Goal: Task Accomplishment & Management: Complete application form

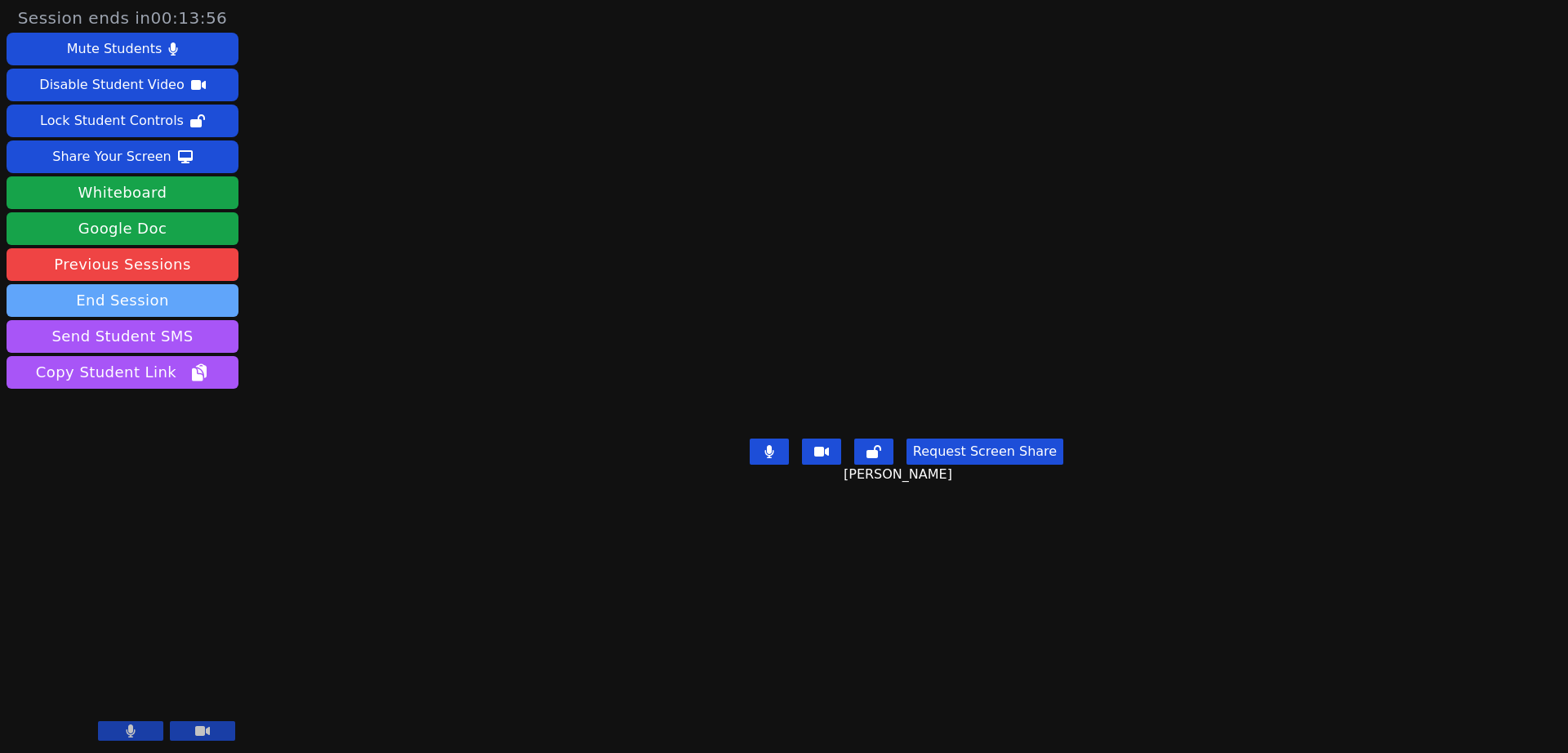
click at [153, 302] on button "End Session" at bounding box center [123, 300] width 232 height 33
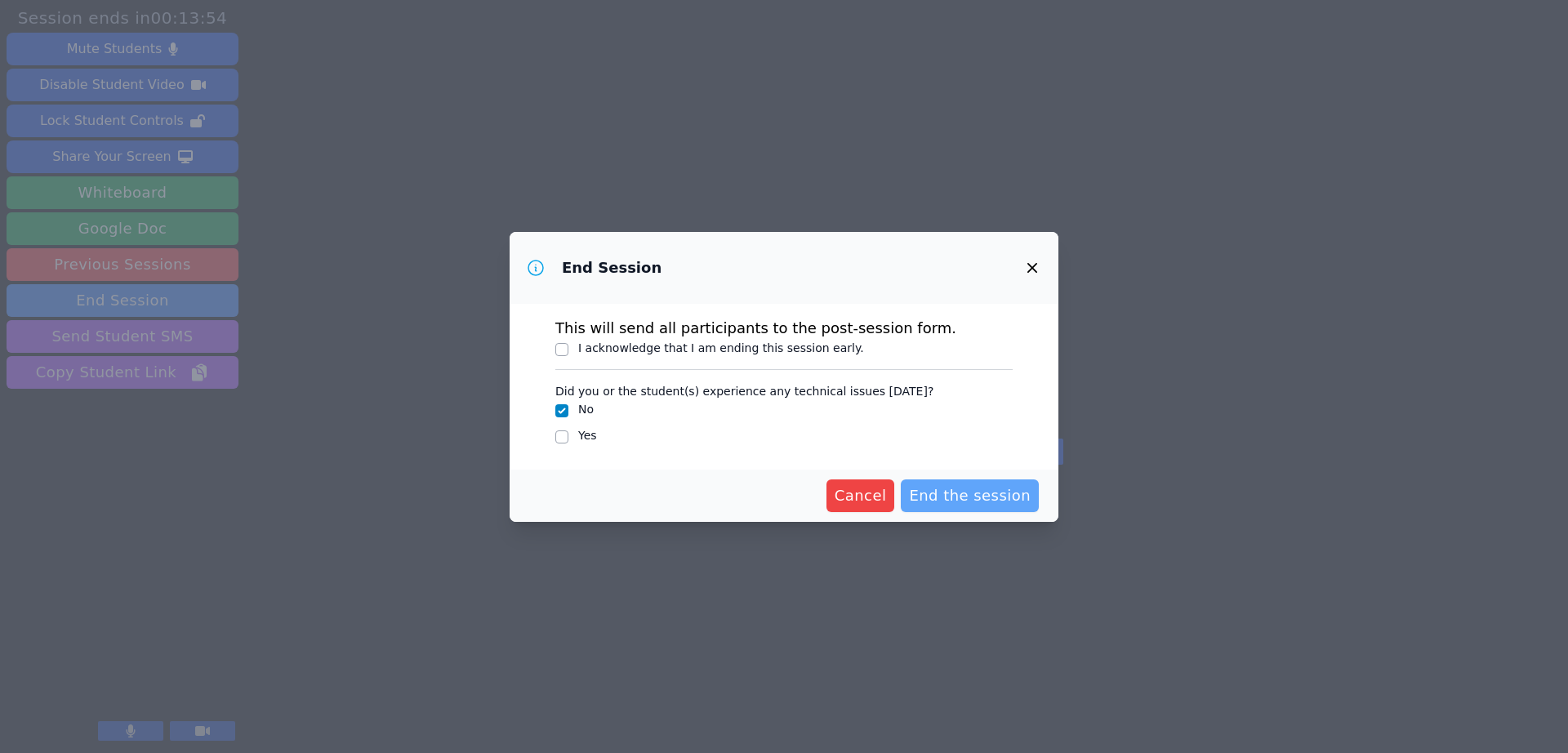
click at [972, 482] on button "End the session" at bounding box center [969, 495] width 138 height 33
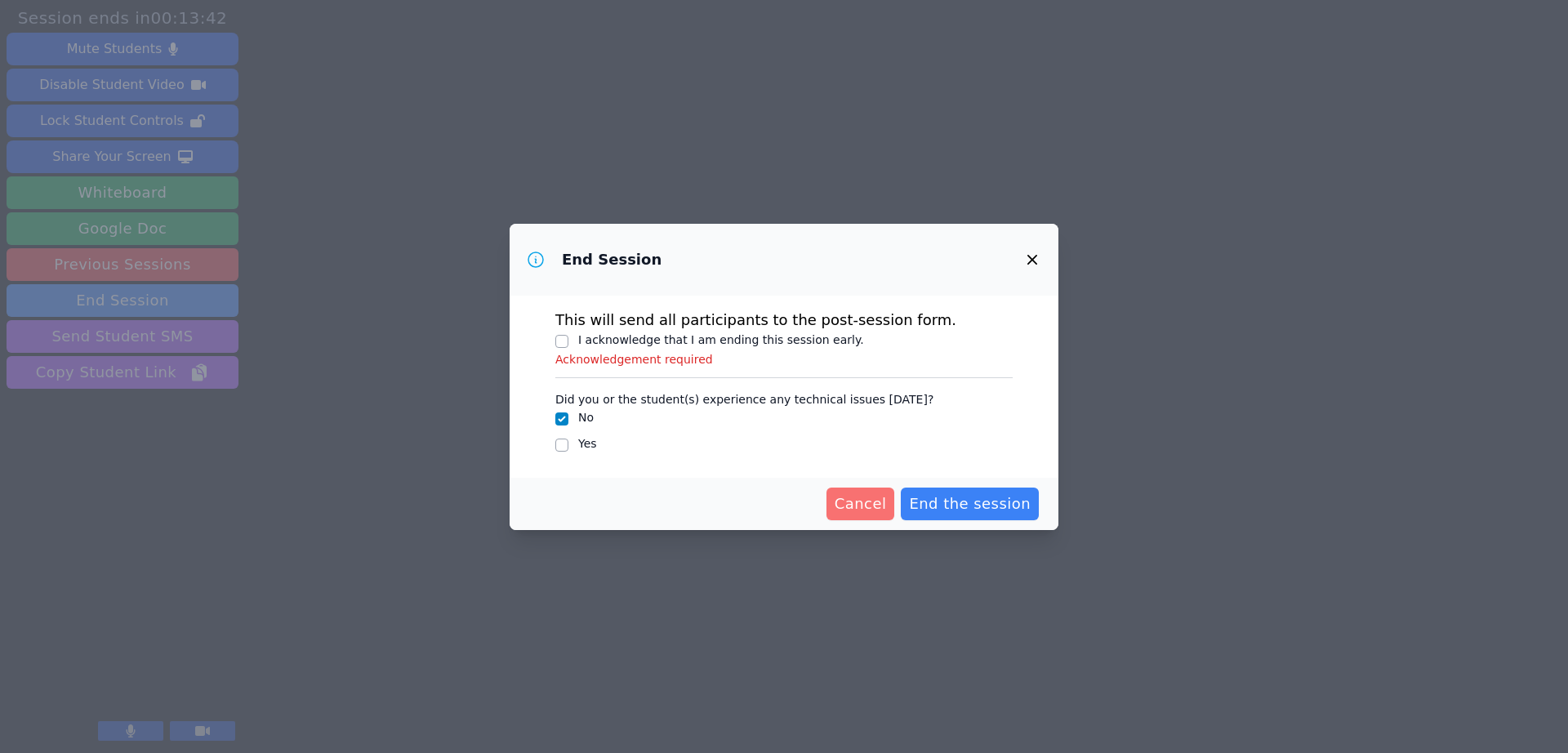
click at [870, 495] on span "Cancel" at bounding box center [861, 503] width 52 height 23
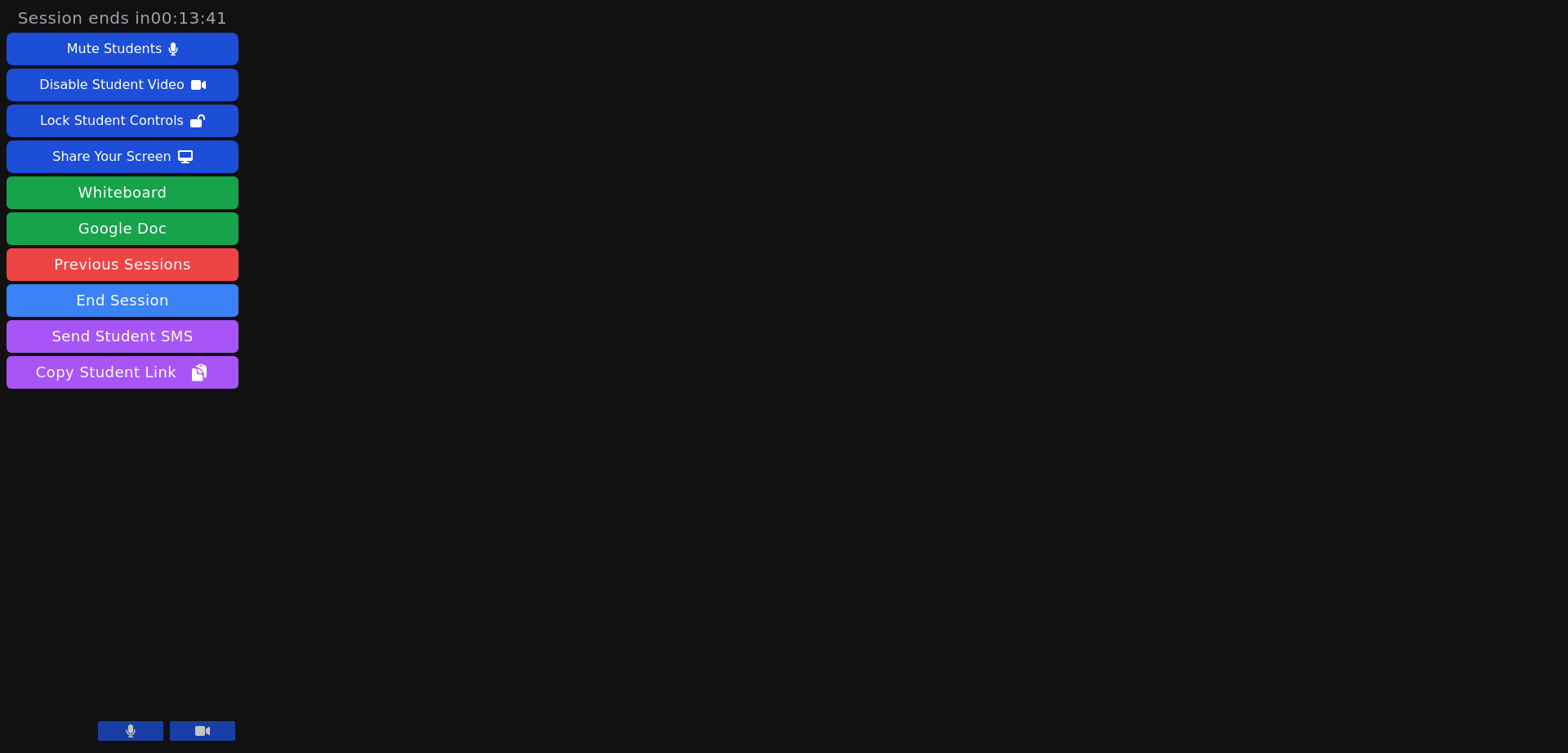
click at [124, 732] on button at bounding box center [131, 731] width 66 height 20
click at [195, 735] on icon at bounding box center [202, 730] width 15 height 13
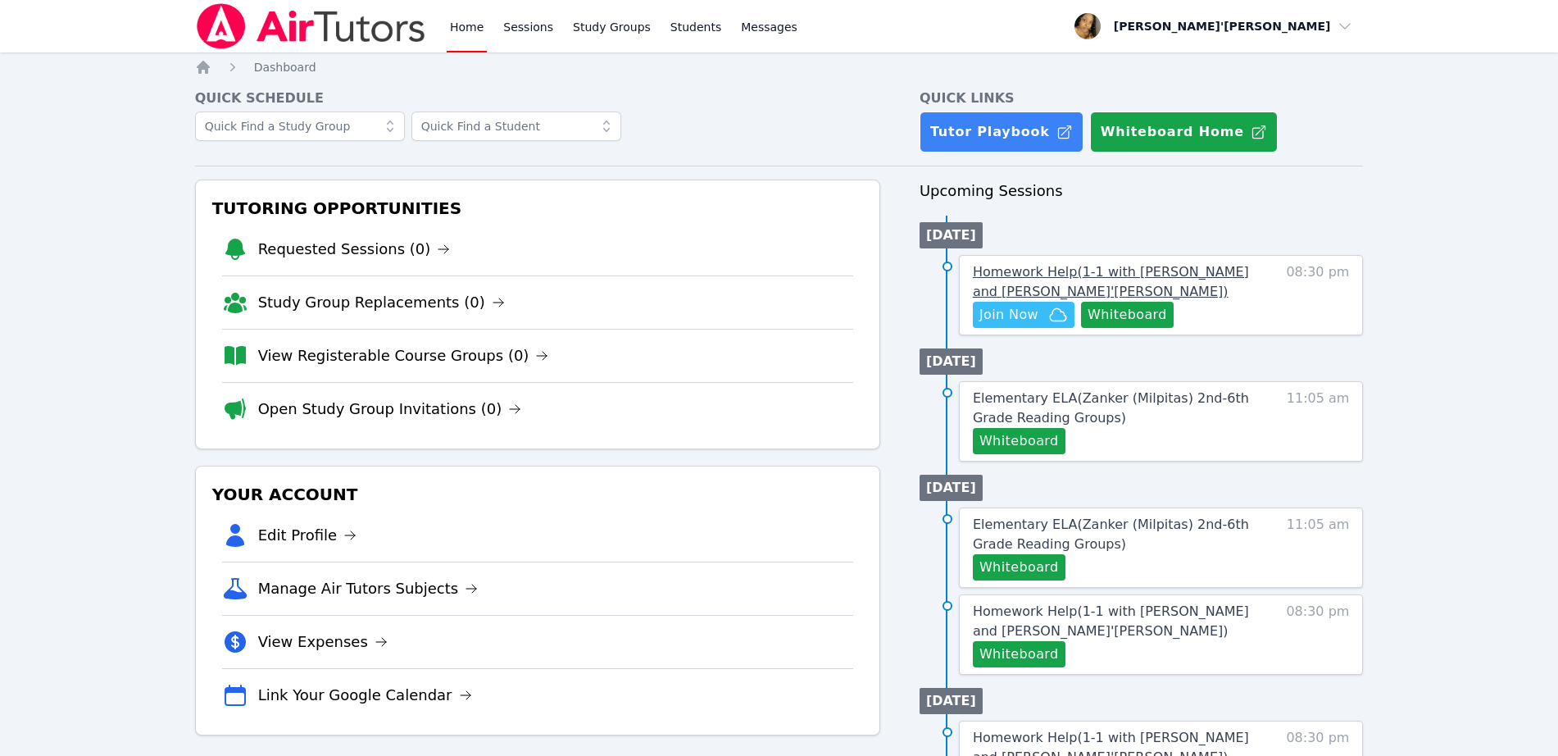
click at [1029, 264] on span "Homework Help ( 1-1 with Ethan Uzzan and Lee'Tayna Hostick )" at bounding box center [1111, 281] width 276 height 35
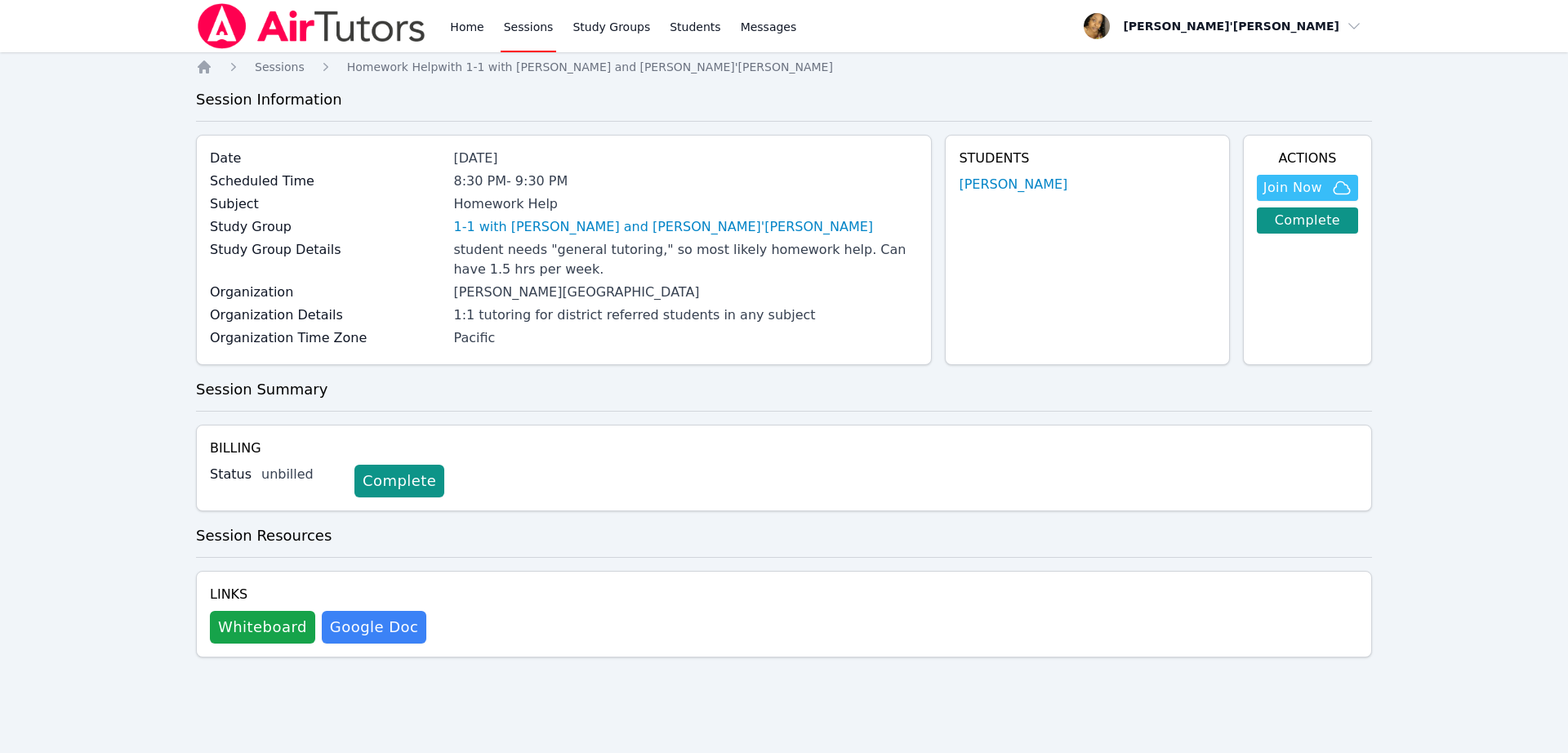
click at [528, 25] on link "Sessions" at bounding box center [528, 26] width 57 height 52
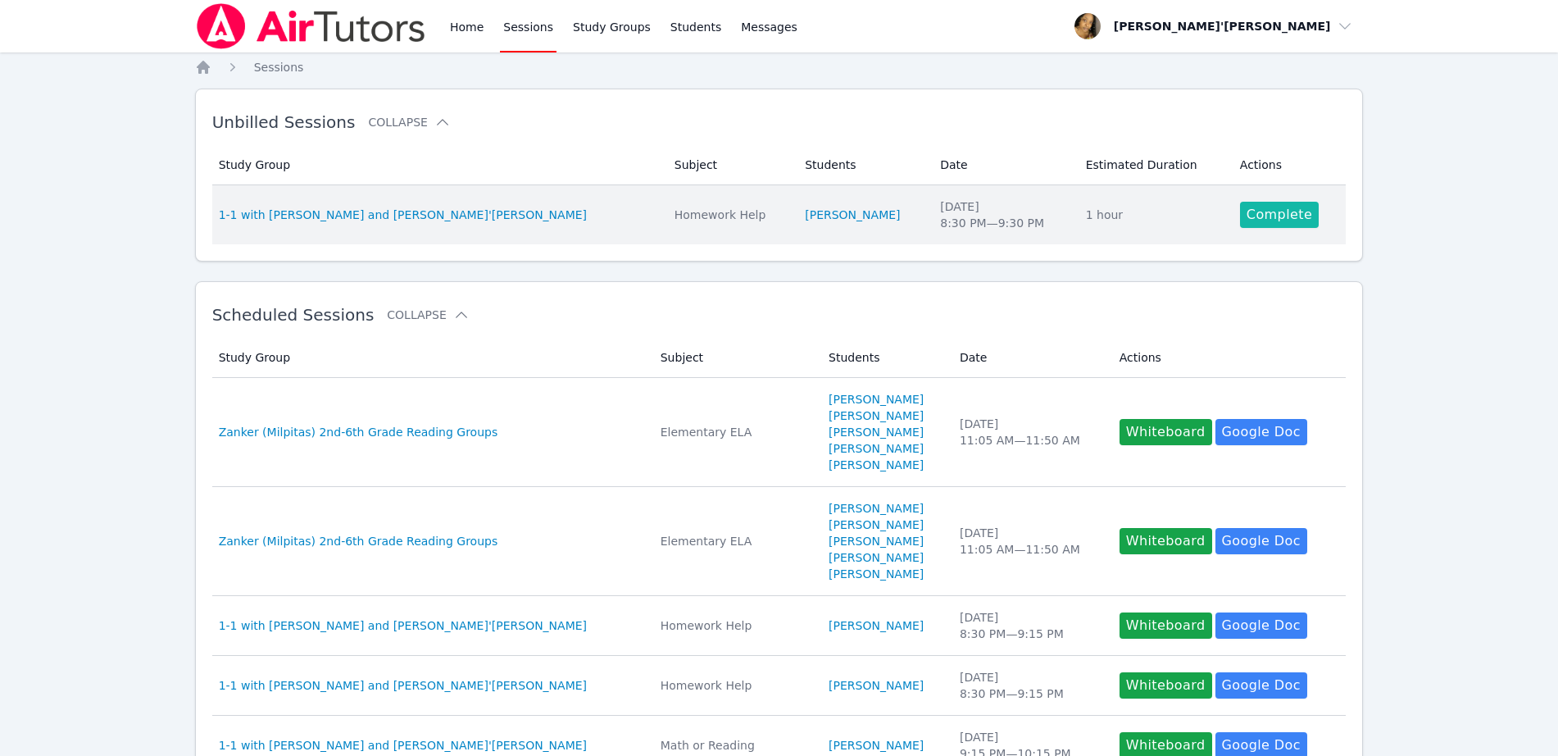
click at [1280, 225] on link "Complete" at bounding box center [1279, 215] width 79 height 26
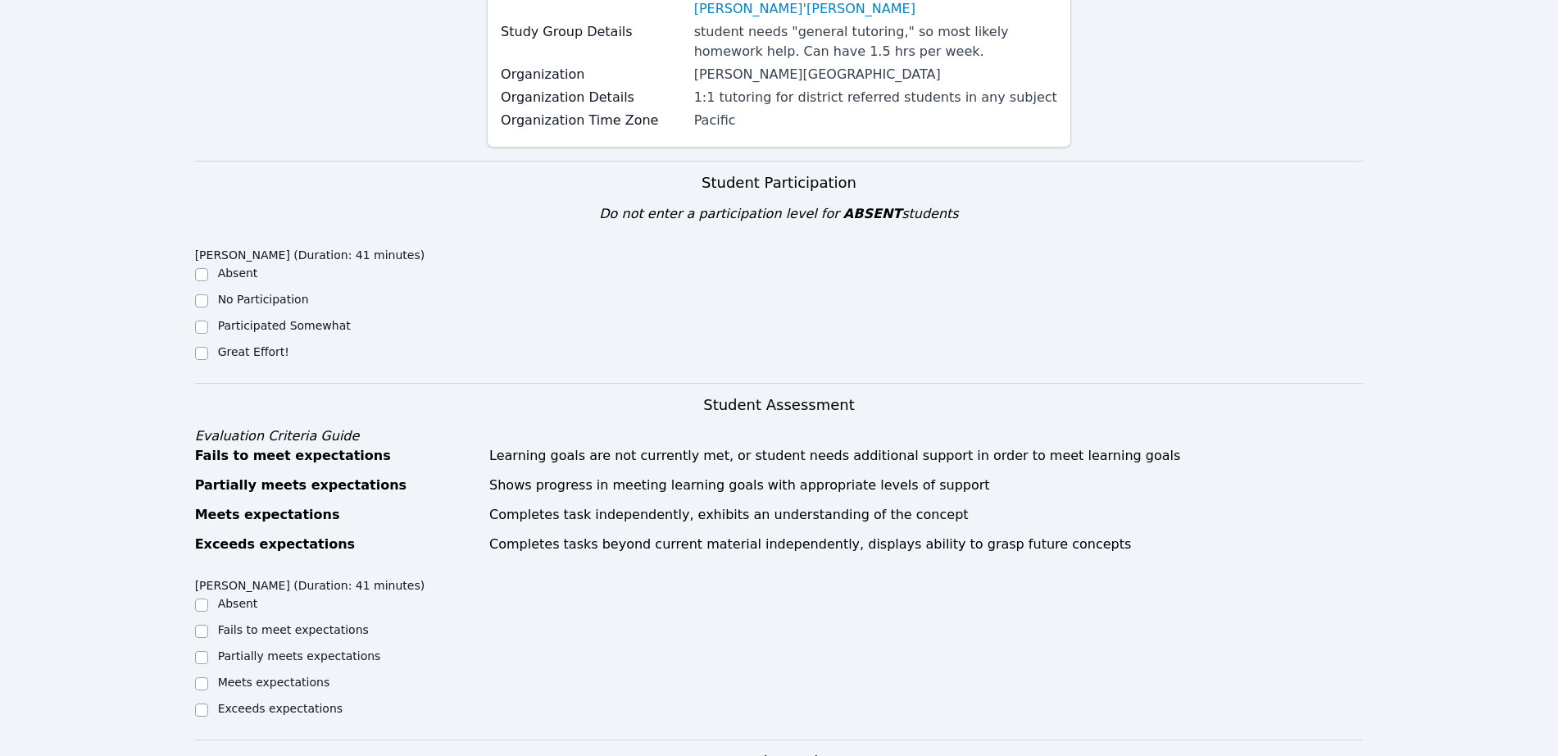
scroll to position [307, 0]
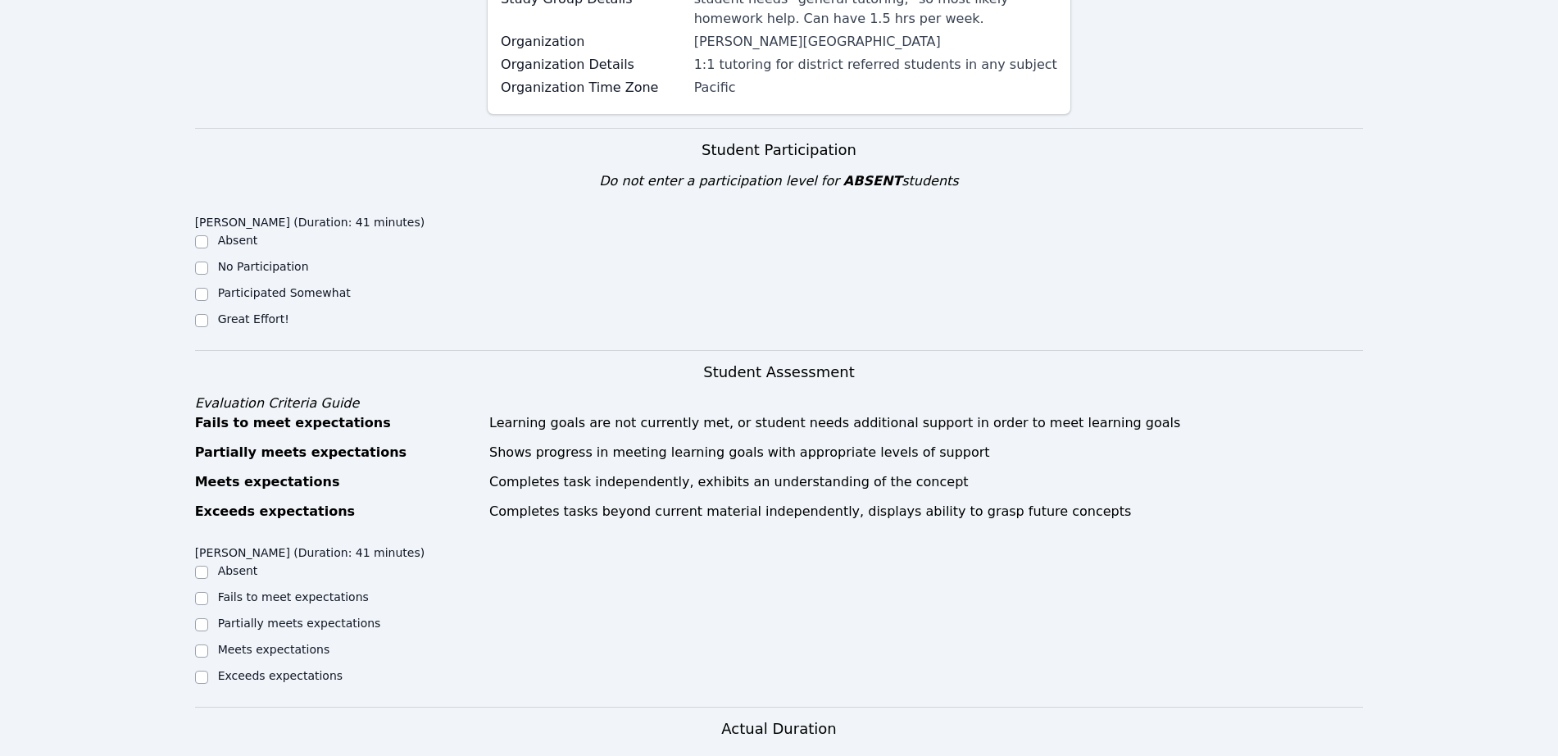
click at [238, 311] on div "Great Effort!" at bounding box center [341, 321] width 292 height 20
click at [205, 314] on input "Great Effort!" at bounding box center [201, 320] width 13 height 13
checkbox input "true"
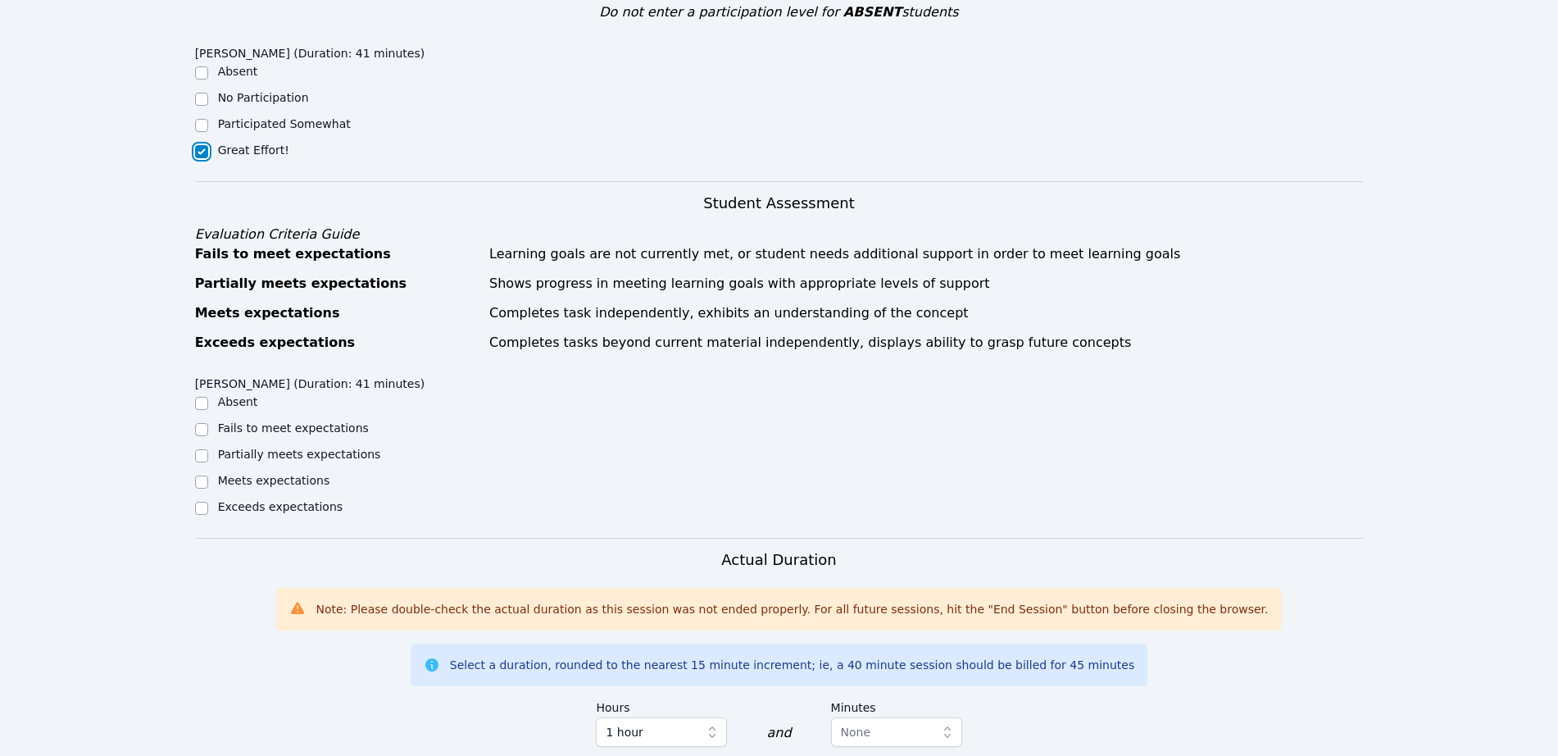
scroll to position [512, 0]
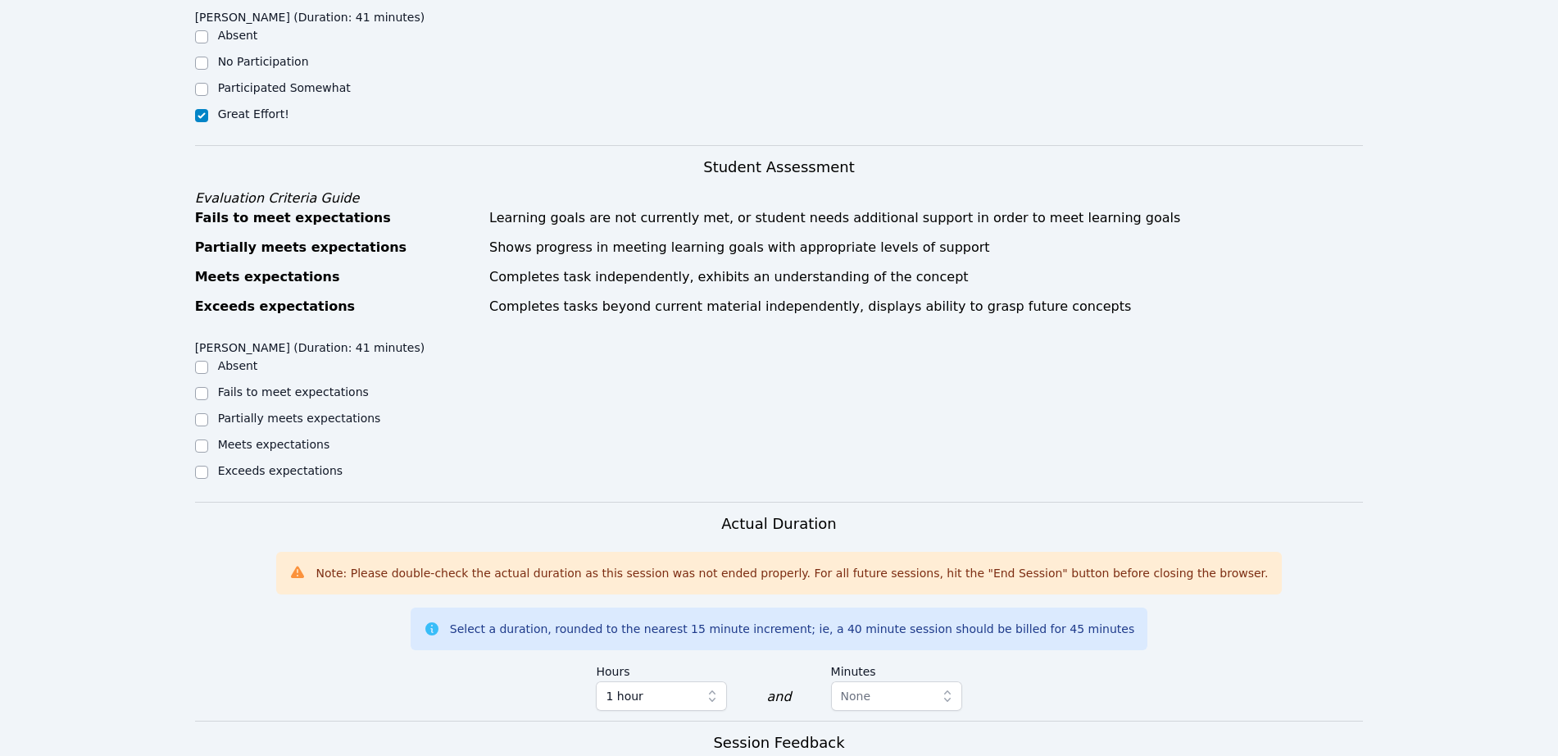
click at [234, 438] on label "Meets expectations" at bounding box center [274, 444] width 112 height 13
click at [208, 439] on input "Meets expectations" at bounding box center [201, 445] width 13 height 13
checkbox input "true"
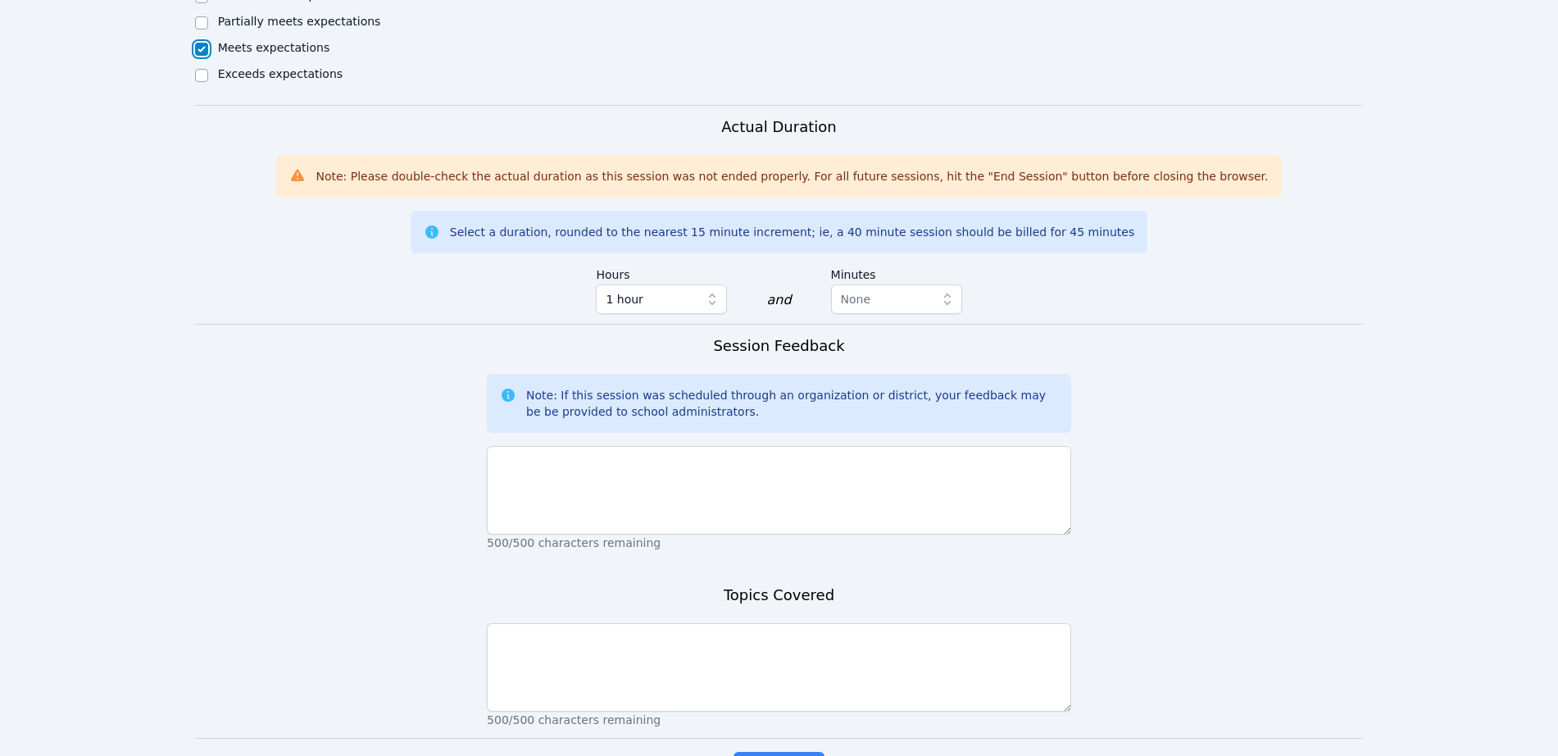
scroll to position [922, 0]
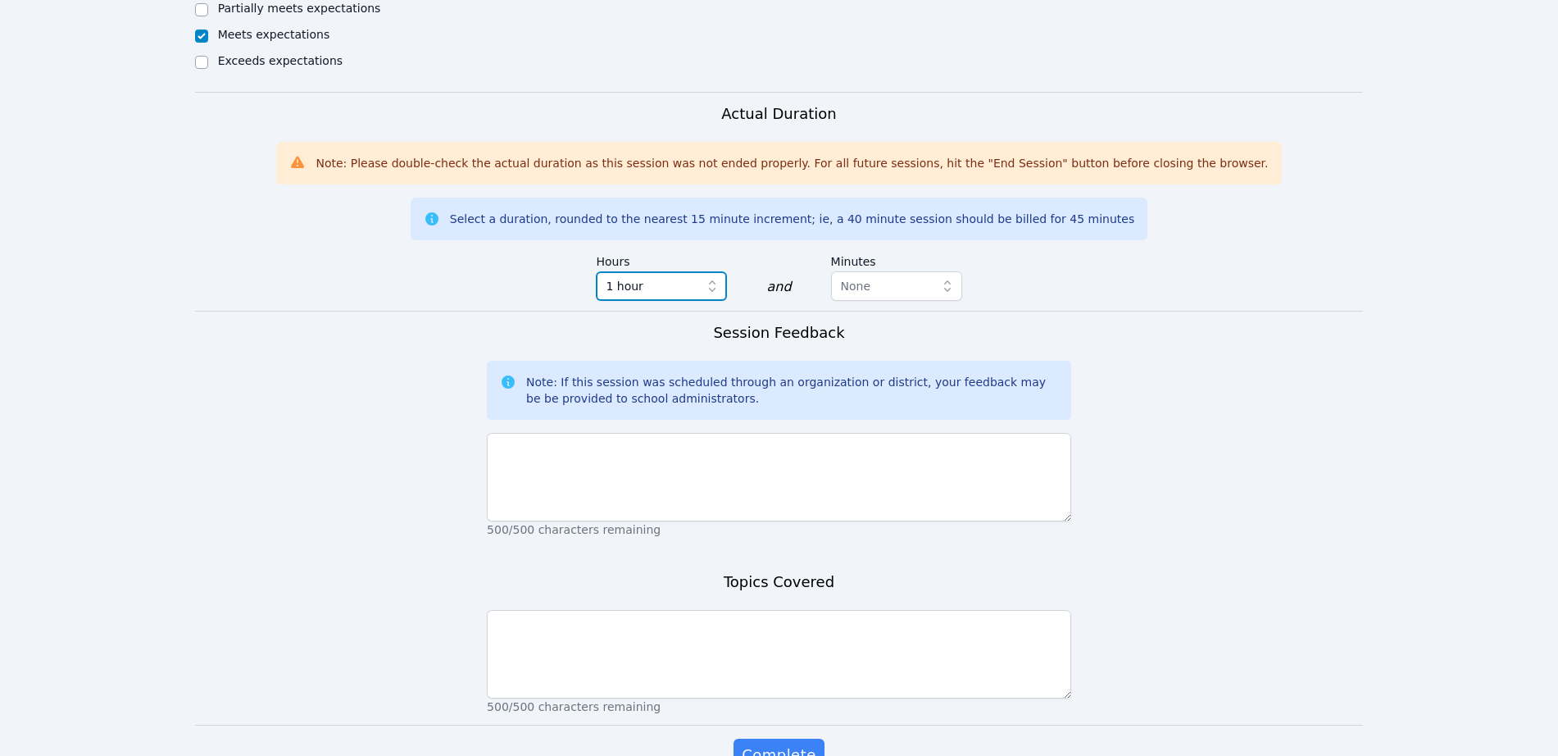
click at [638, 276] on span "1 hour" at bounding box center [624, 286] width 37 height 20
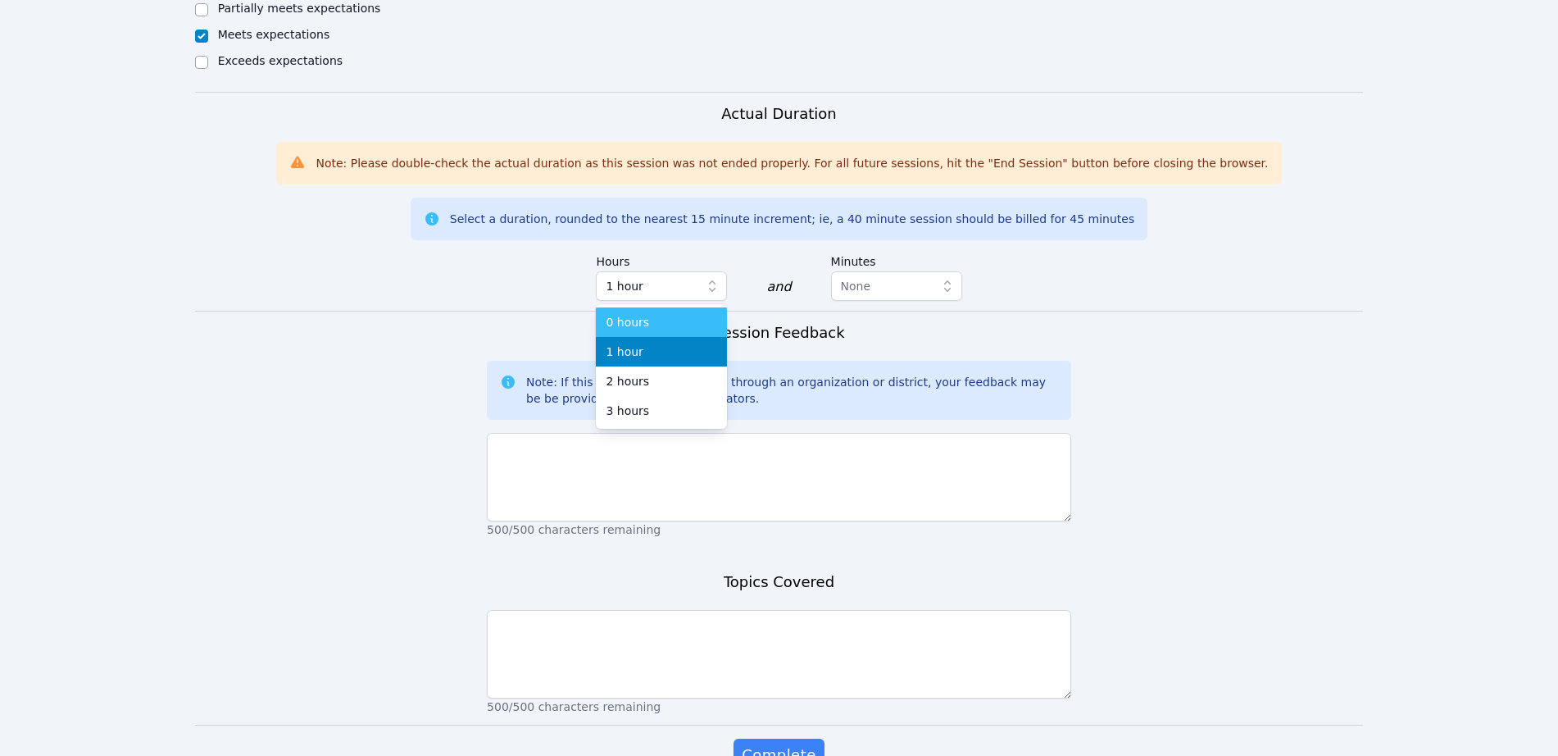
click at [653, 314] on div "0 hours" at bounding box center [661, 322] width 111 height 16
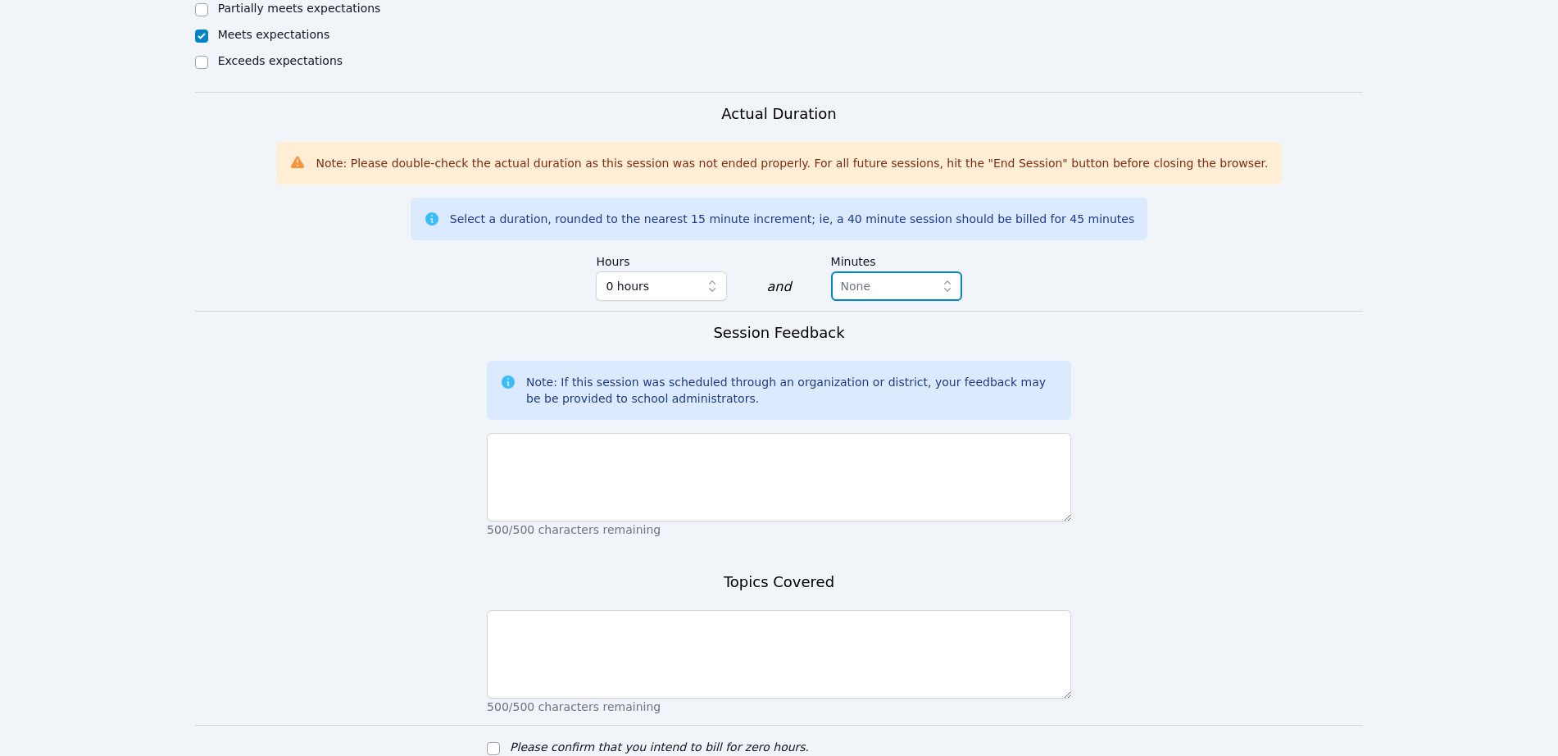
click at [907, 276] on span "None" at bounding box center [885, 286] width 89 height 20
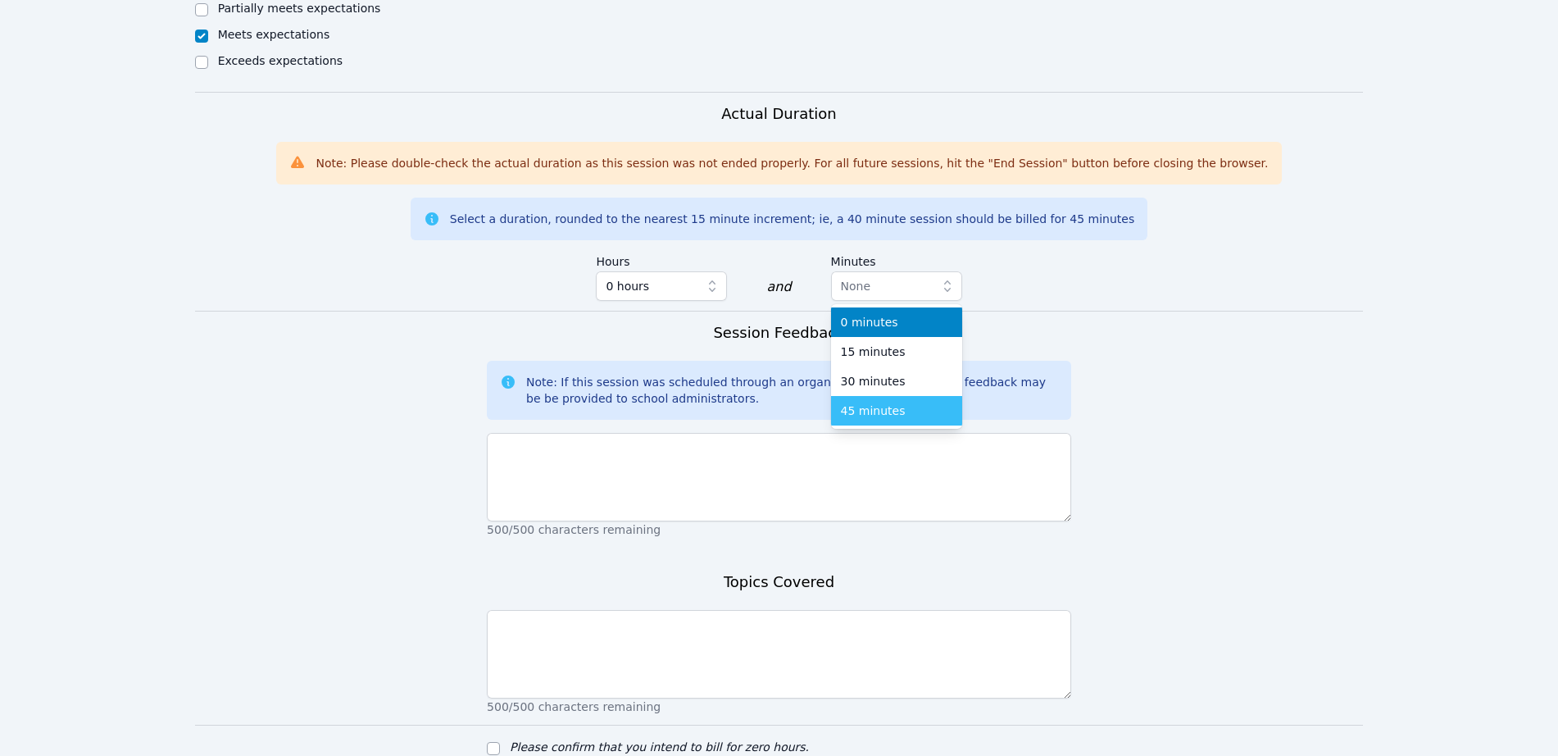
click at [850, 402] on span "45 minutes" at bounding box center [873, 410] width 65 height 16
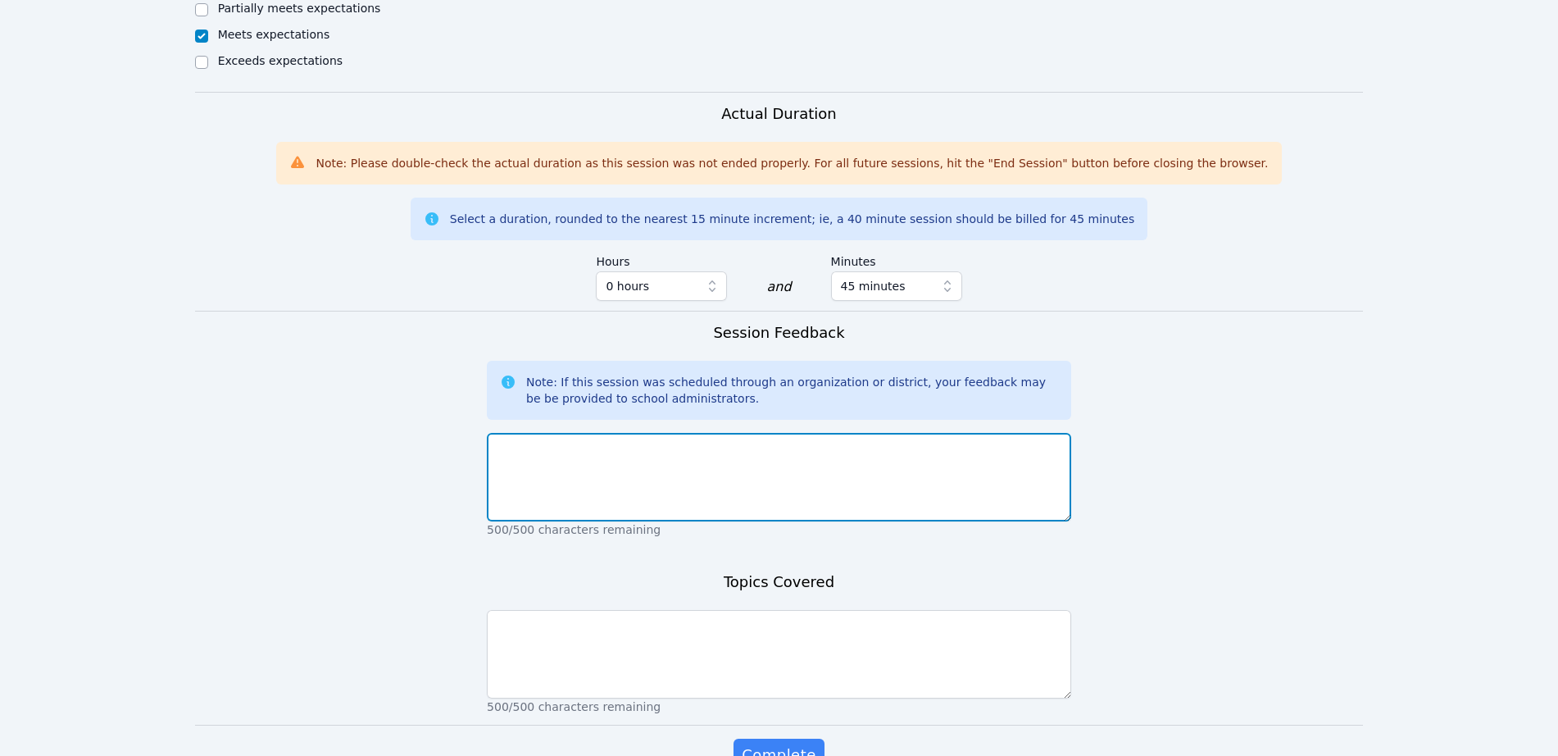
click at [810, 454] on textarea at bounding box center [779, 477] width 584 height 89
type textarea "Ethan did well in our session. He was very engaged!"
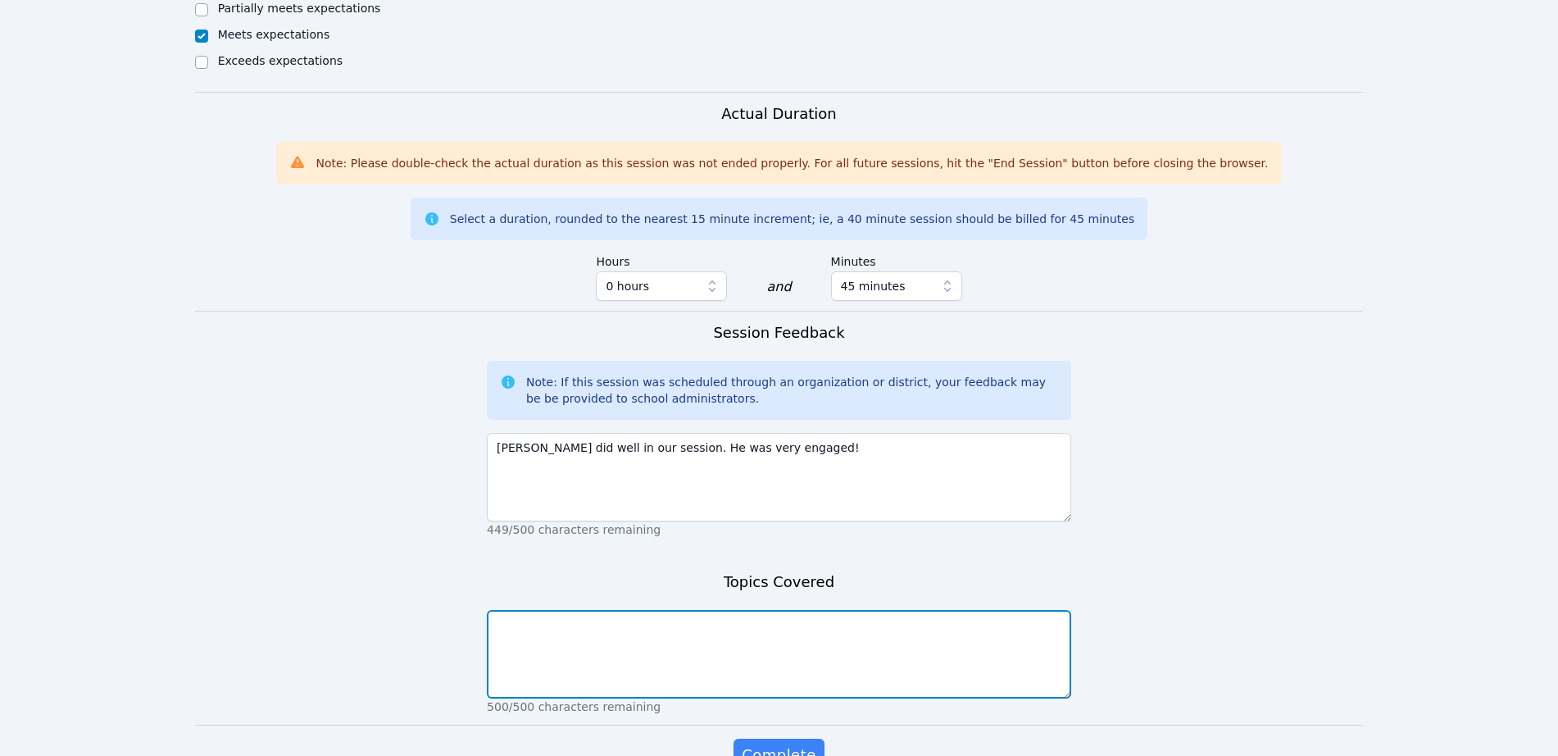
click at [824, 634] on textarea at bounding box center [779, 654] width 584 height 89
type textarea "The American Revolution"
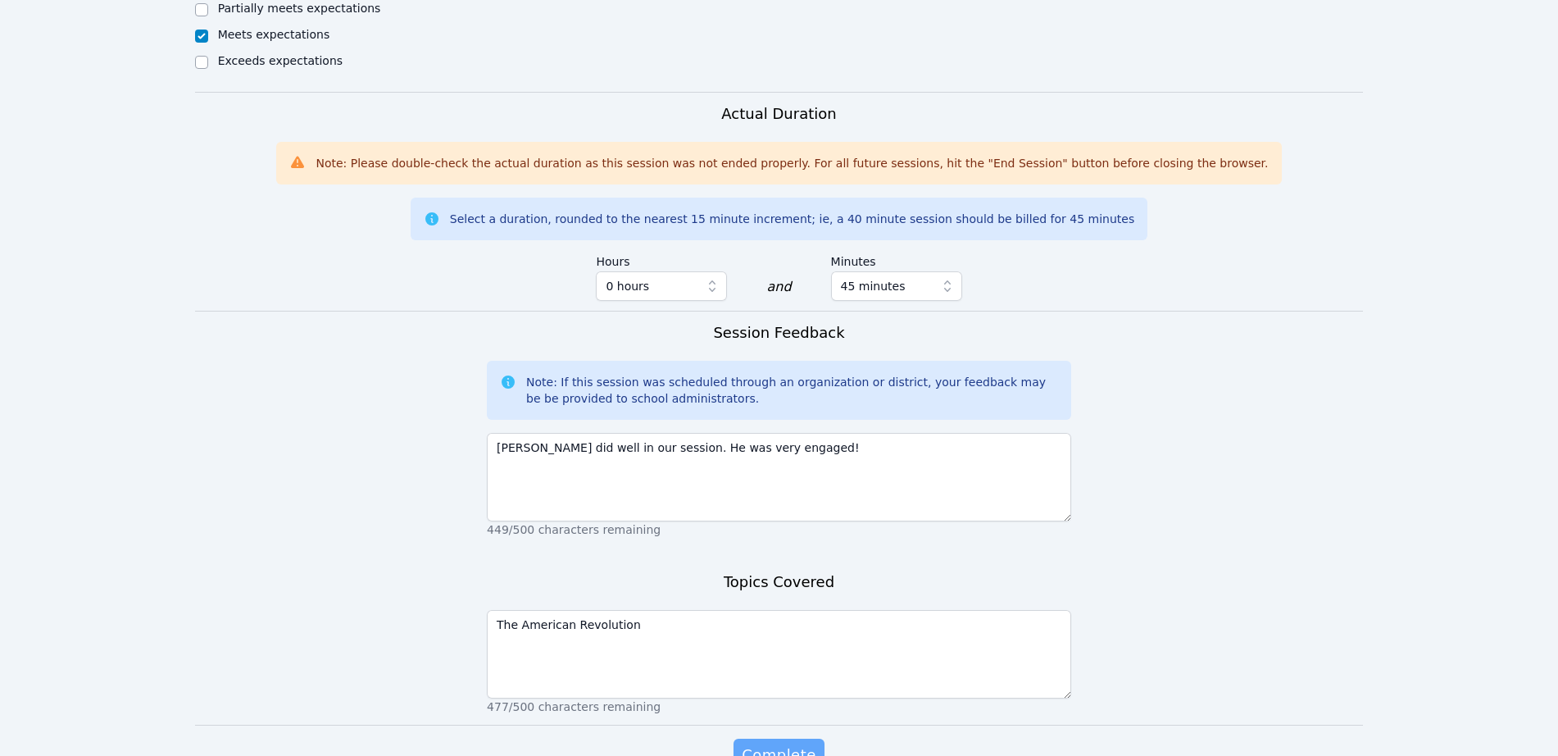
click at [747, 743] on span "Complete" at bounding box center [779, 754] width 74 height 23
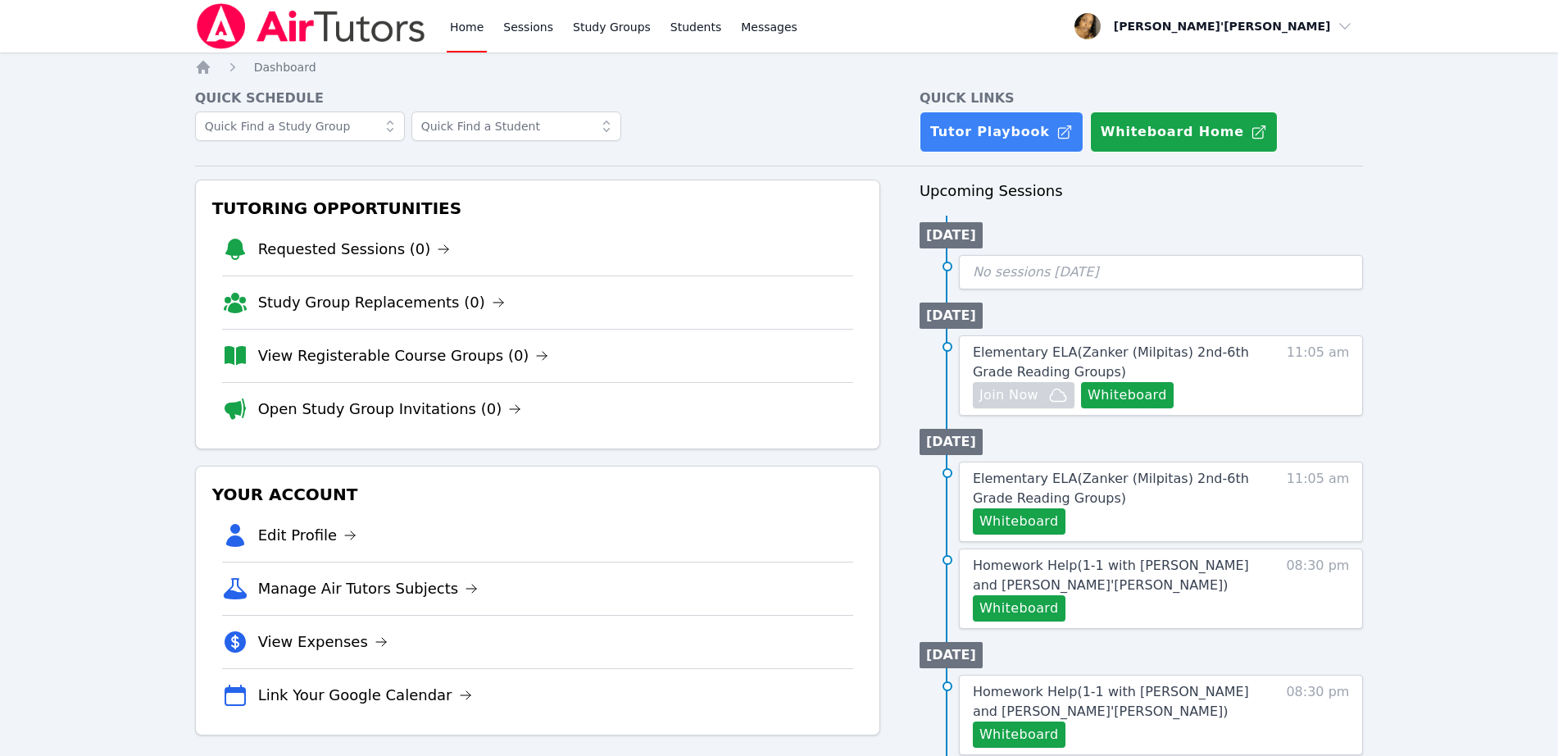
click at [1435, 179] on div "Home Sessions Study Groups Students Messages Open user menu Lee'Tayna Hostick O…" at bounding box center [779, 716] width 1558 height 1433
